Goal: Contribute content: Contribute content

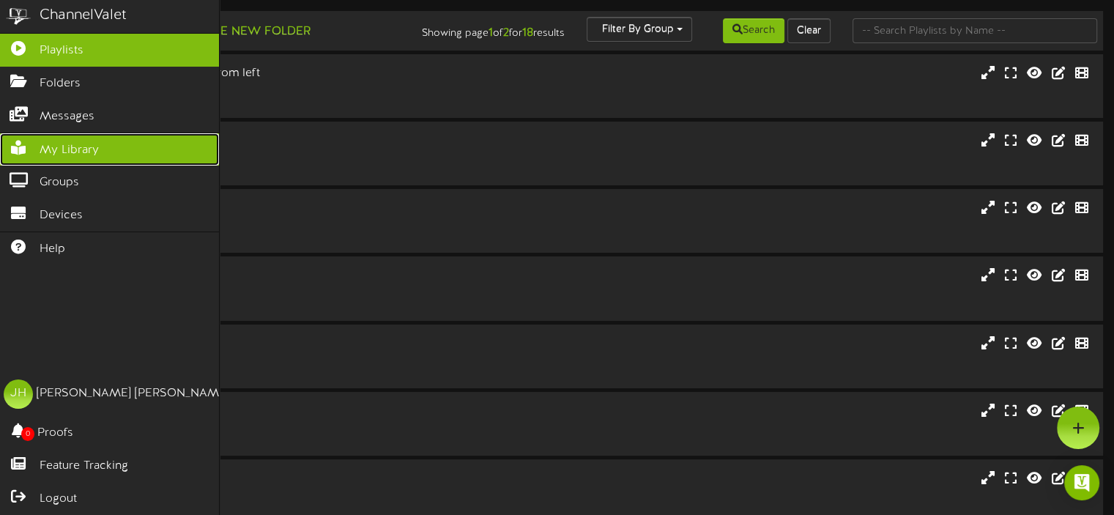
click at [62, 143] on span "My Library" at bounding box center [69, 150] width 59 height 17
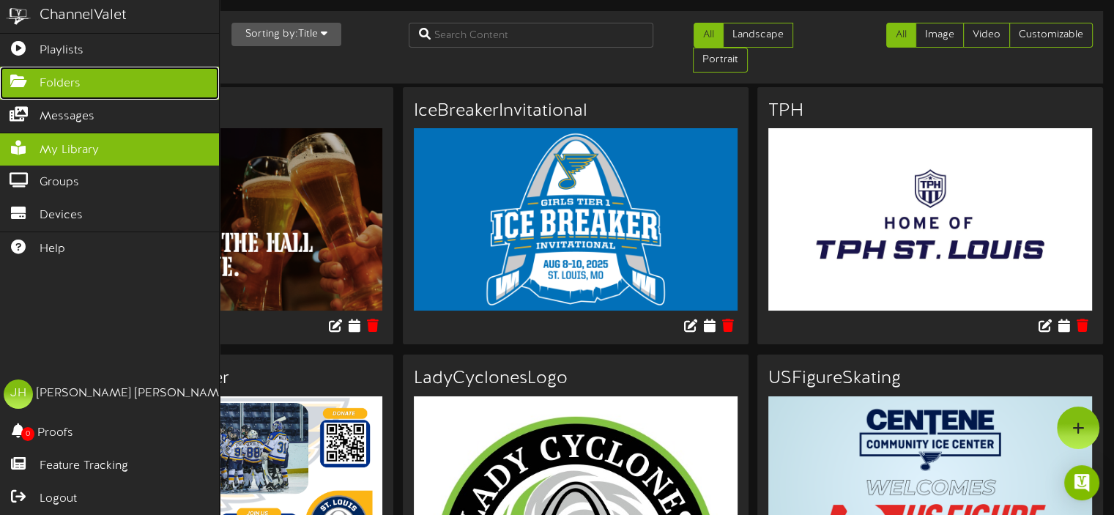
click at [64, 67] on link "Folders" at bounding box center [109, 83] width 219 height 33
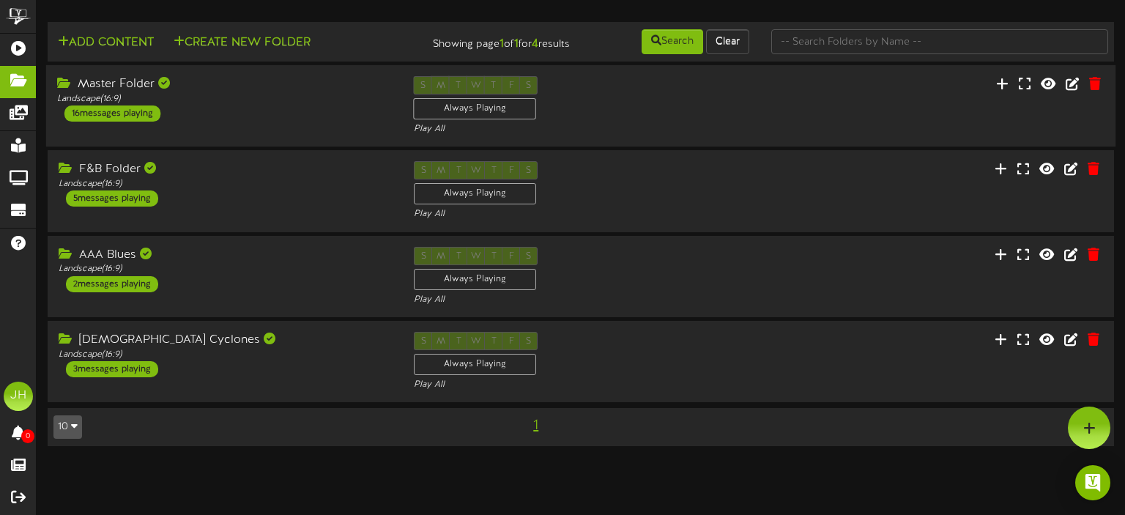
click at [287, 118] on div "Master Folder Landscape ( 16:9 ) 16 messages playing" at bounding box center [224, 98] width 357 height 45
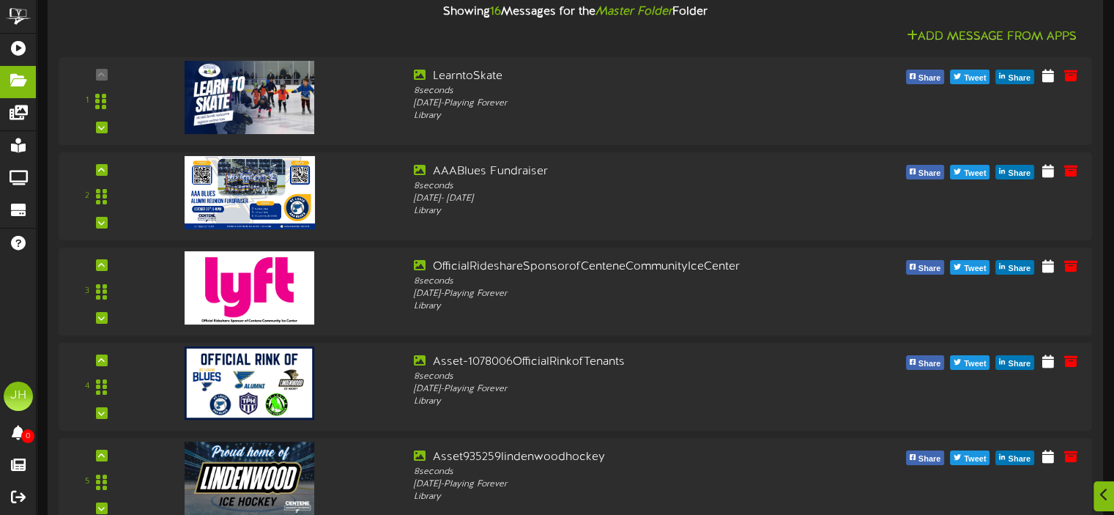
scroll to position [180, 0]
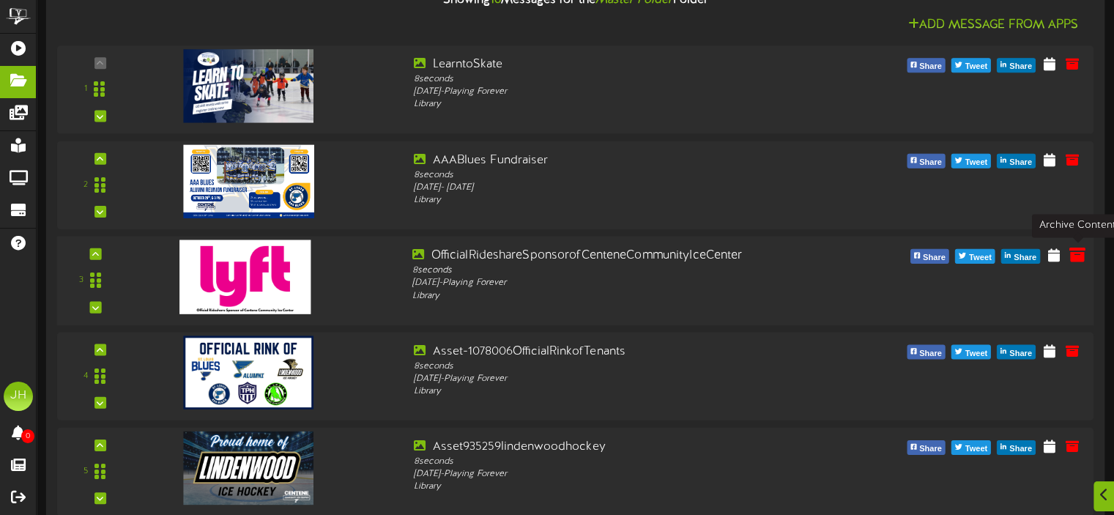
click at [1078, 254] on icon at bounding box center [1078, 254] width 16 height 16
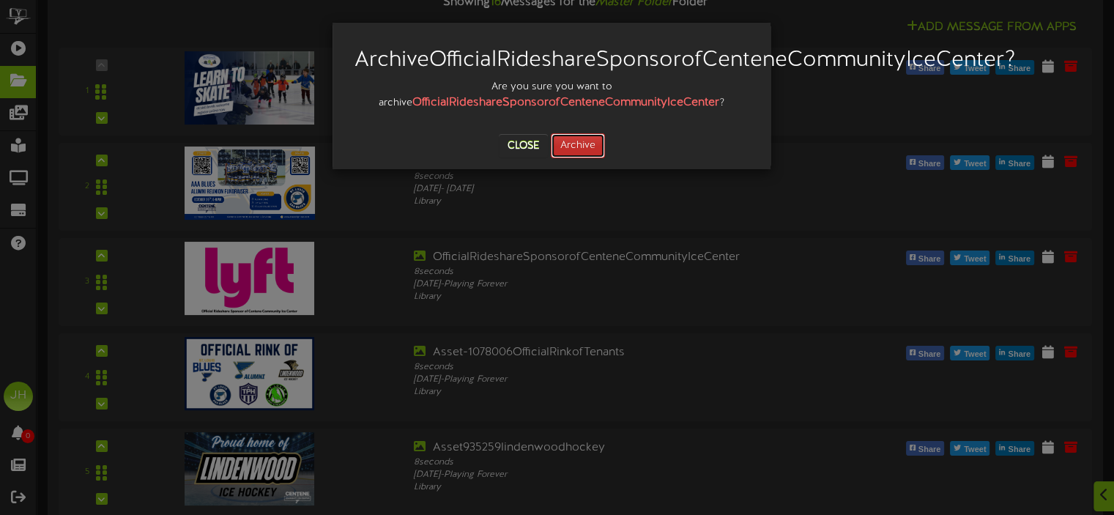
click at [575, 158] on button "Archive" at bounding box center [578, 145] width 54 height 25
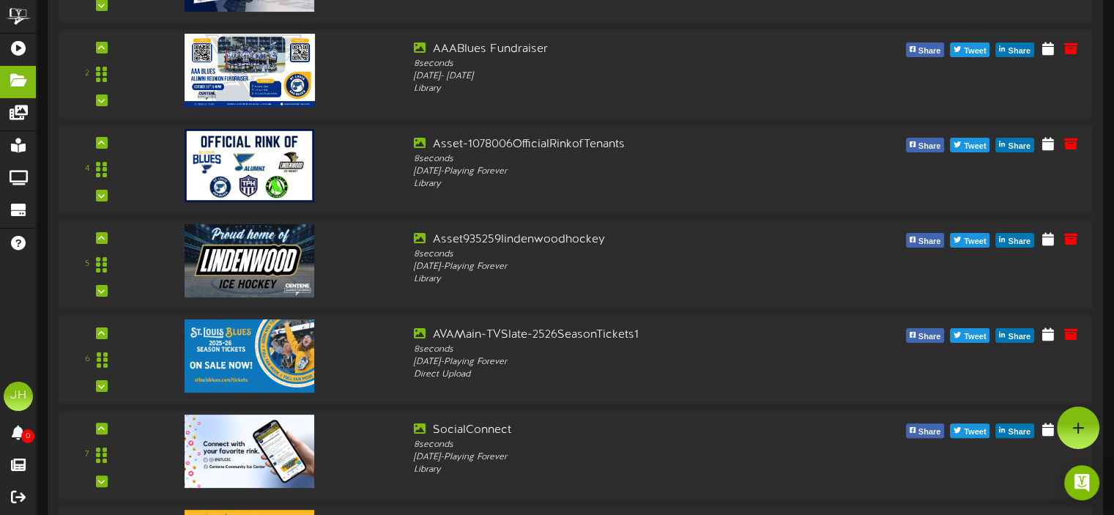
scroll to position [9, 0]
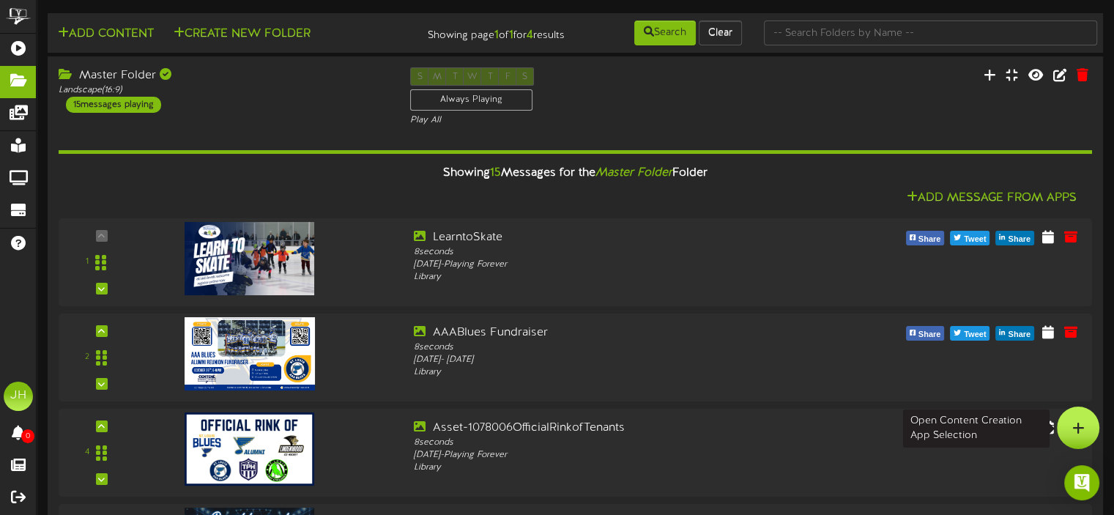
click at [1076, 415] on div at bounding box center [1078, 428] width 42 height 42
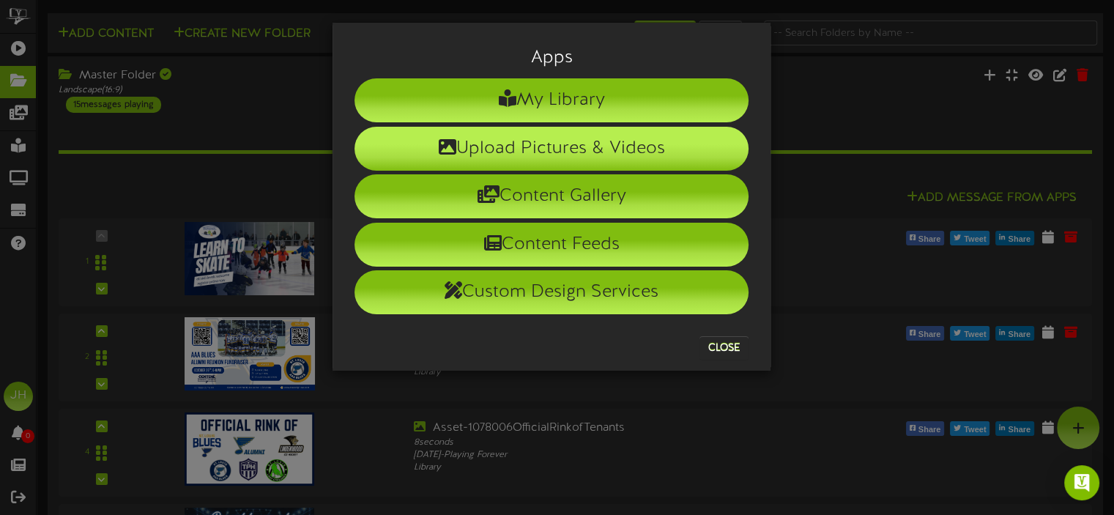
click at [569, 137] on li "Upload Pictures & Videos" at bounding box center [552, 149] width 394 height 44
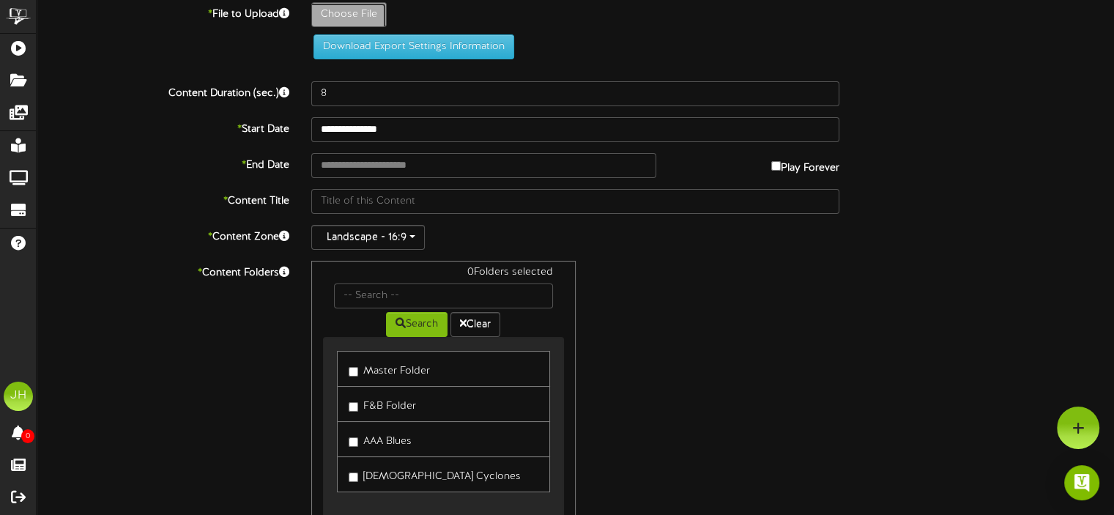
type input "**********"
type input "LYFT_CenteneCenter_In-VenueDigitalScreens_1920x1080"
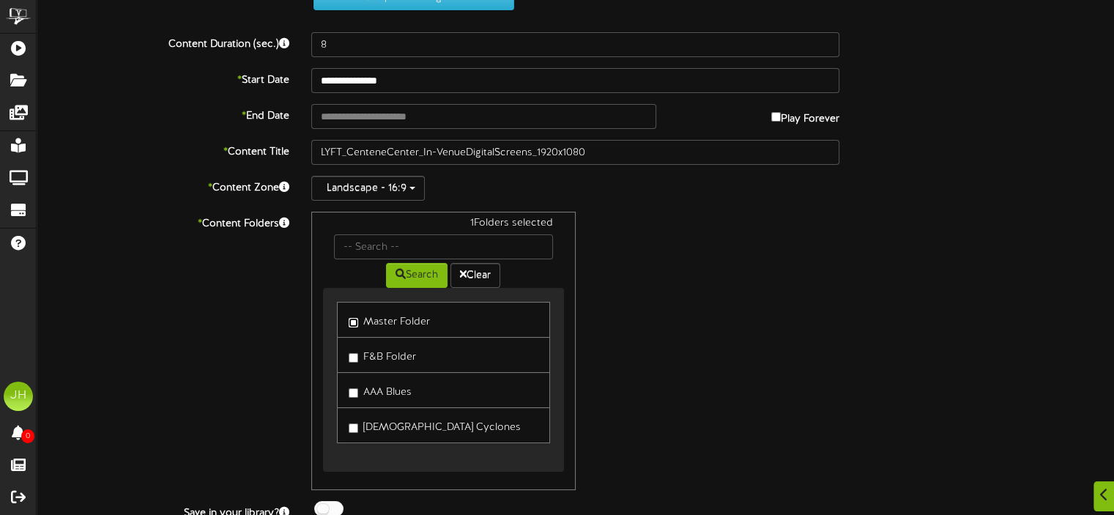
scroll to position [191, 0]
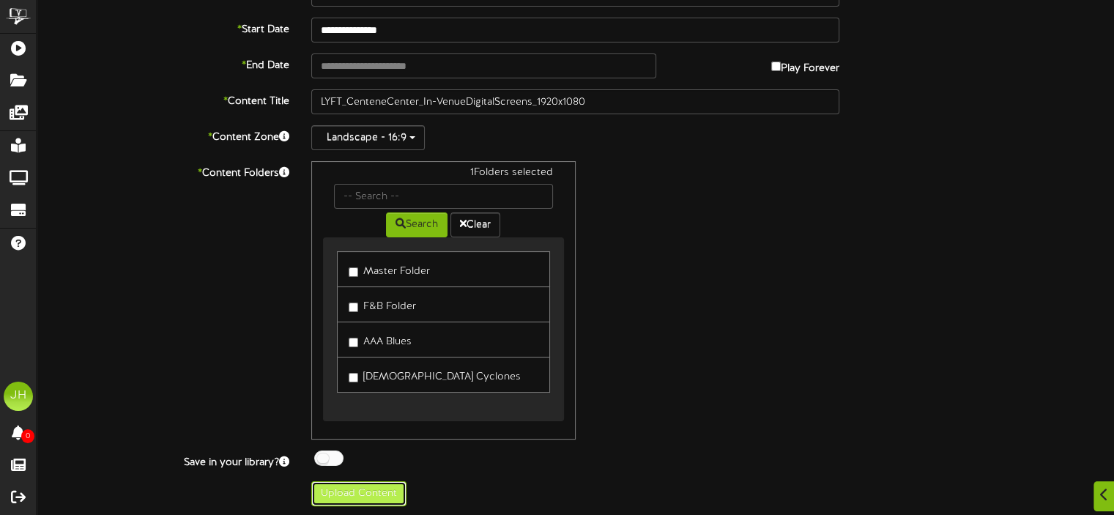
click at [380, 498] on button "Upload Content" at bounding box center [358, 493] width 95 height 25
type input "**********"
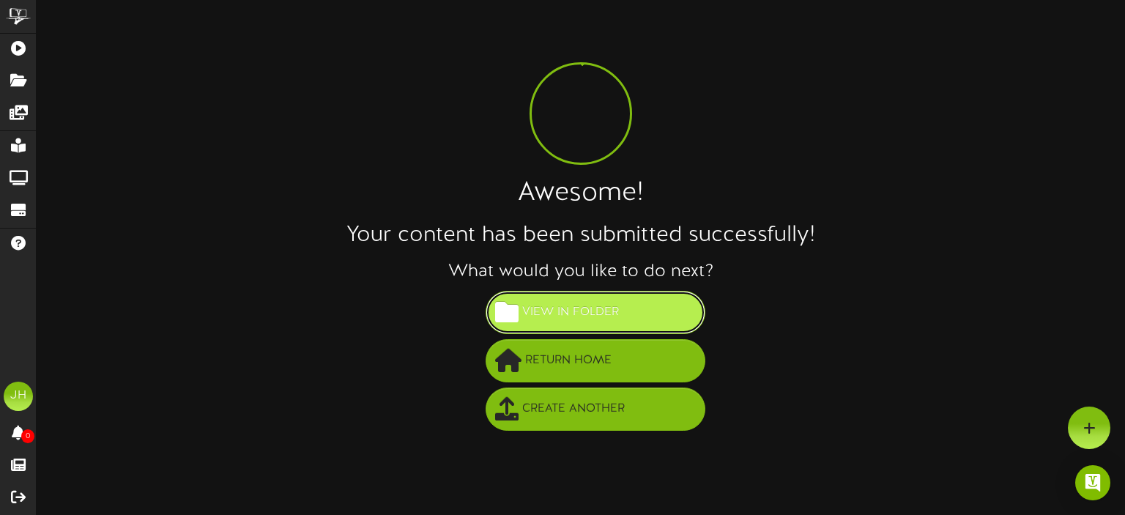
click at [575, 311] on span "View in Folder" at bounding box center [571, 312] width 104 height 24
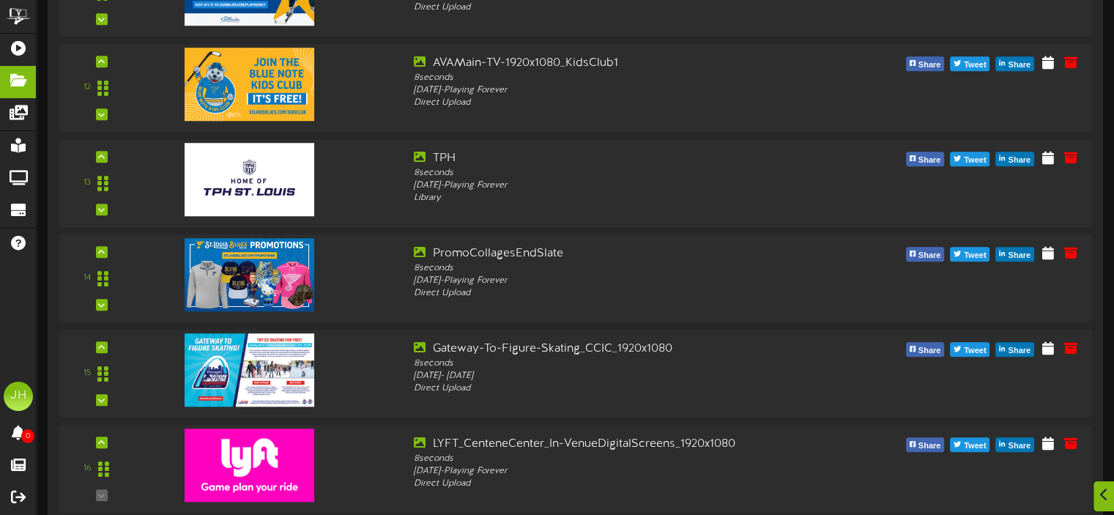
scroll to position [1250, 0]
